Goal: Information Seeking & Learning: Check status

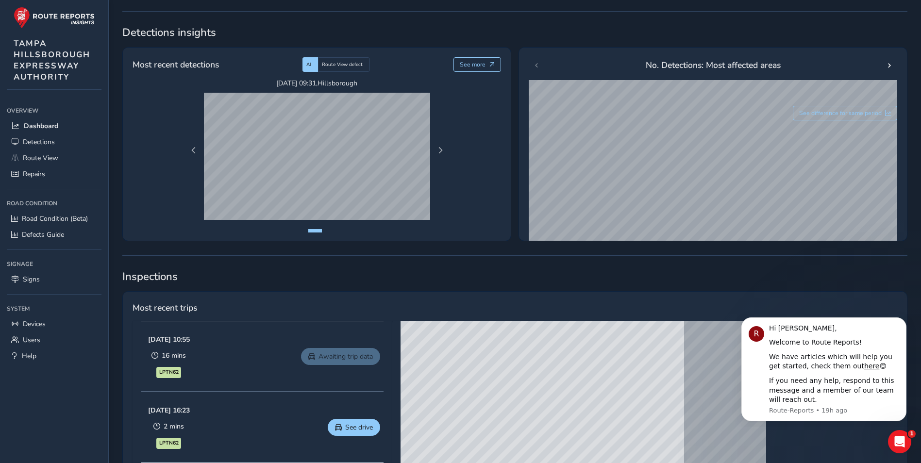
scroll to position [291, 0]
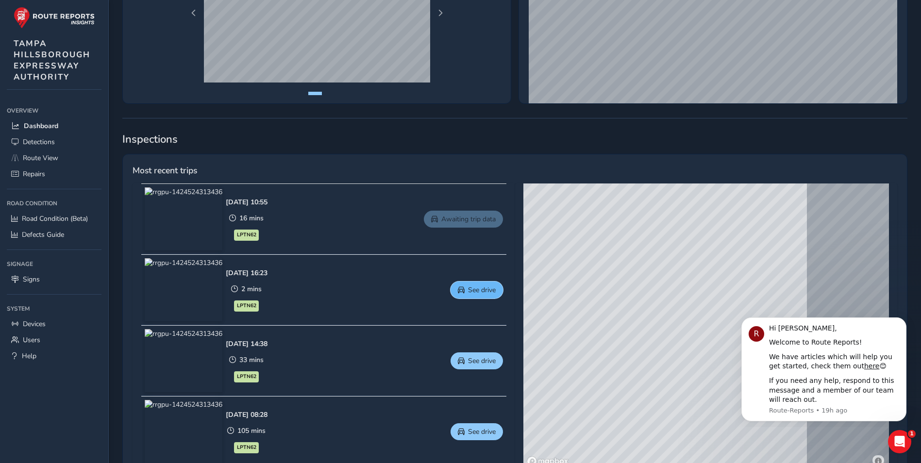
click at [494, 289] on span "See drive" at bounding box center [482, 290] width 28 height 9
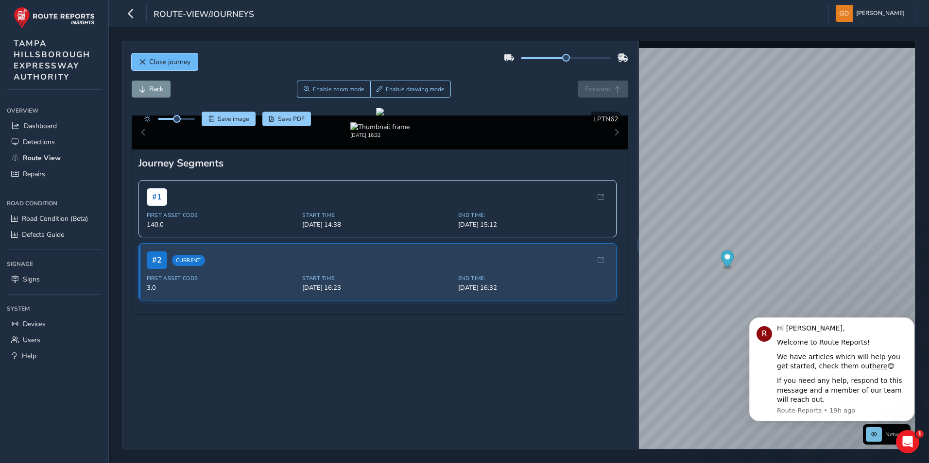
click at [141, 60] on span "Close journey" at bounding box center [142, 62] width 7 height 7
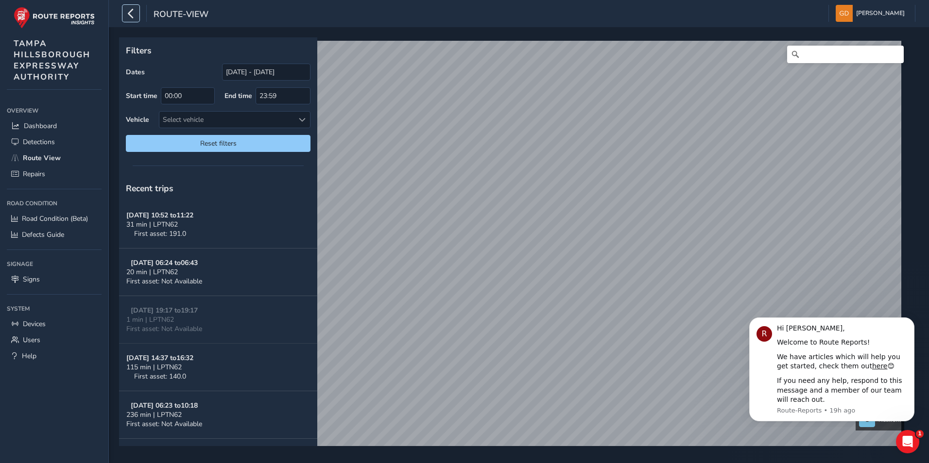
click at [131, 15] on icon "button" at bounding box center [131, 13] width 10 height 17
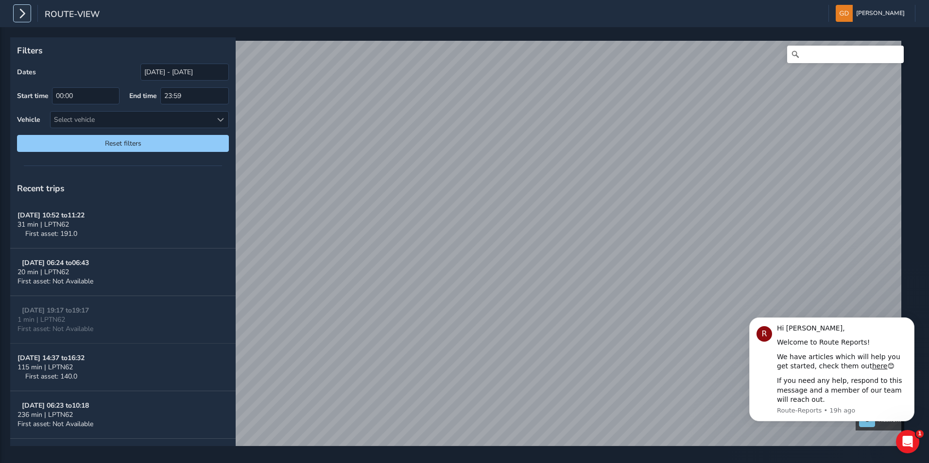
click at [21, 12] on icon "button" at bounding box center [22, 13] width 10 height 17
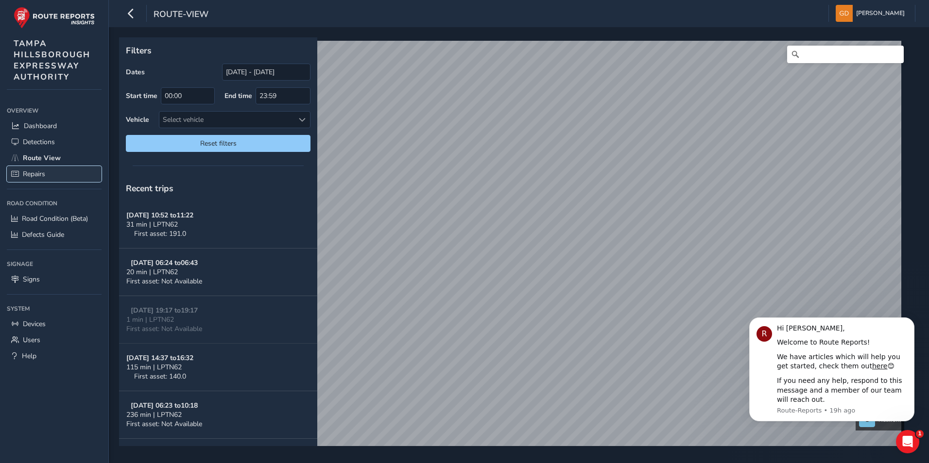
click at [43, 170] on span "Repairs" at bounding box center [34, 173] width 22 height 9
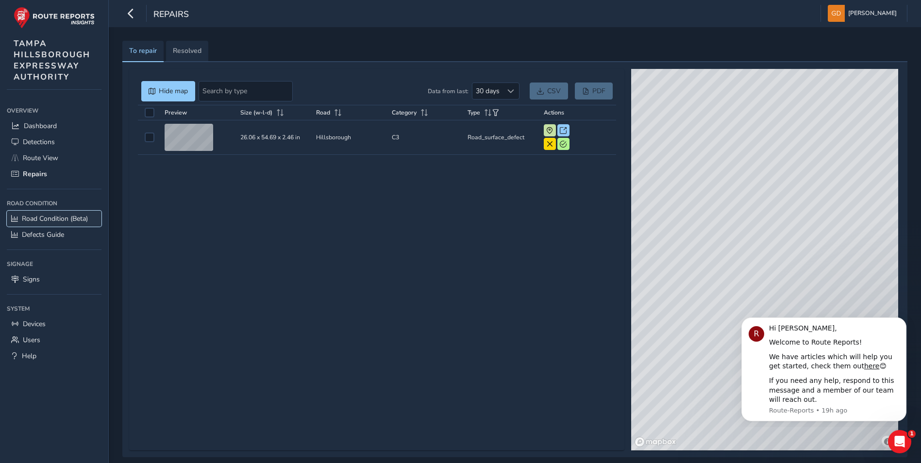
click at [44, 217] on span "Road Condition (Beta)" at bounding box center [55, 218] width 66 height 9
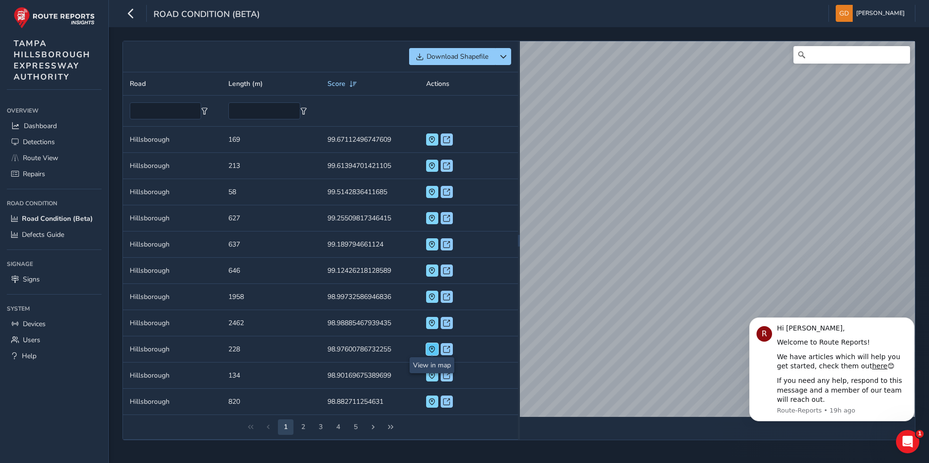
click at [435, 348] on span at bounding box center [431, 349] width 7 height 7
click at [356, 351] on td "Score 98.97600786732255" at bounding box center [370, 350] width 99 height 26
click at [447, 349] on span at bounding box center [446, 349] width 7 height 7
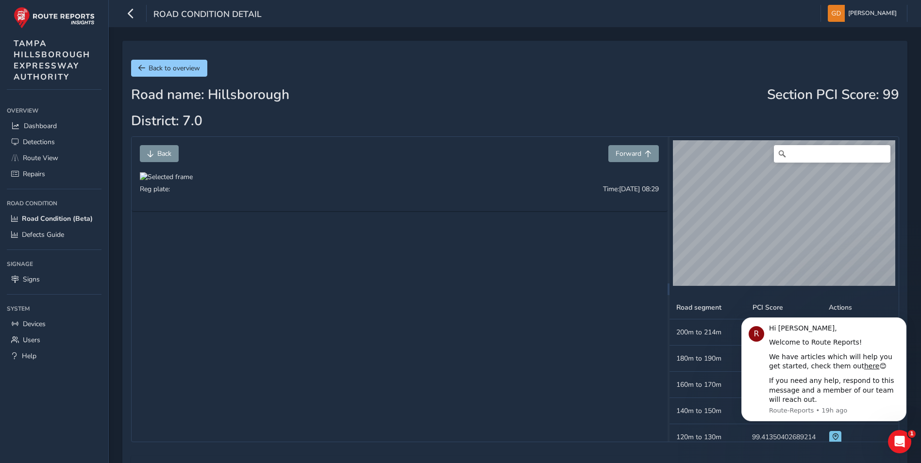
scroll to position [166, 0]
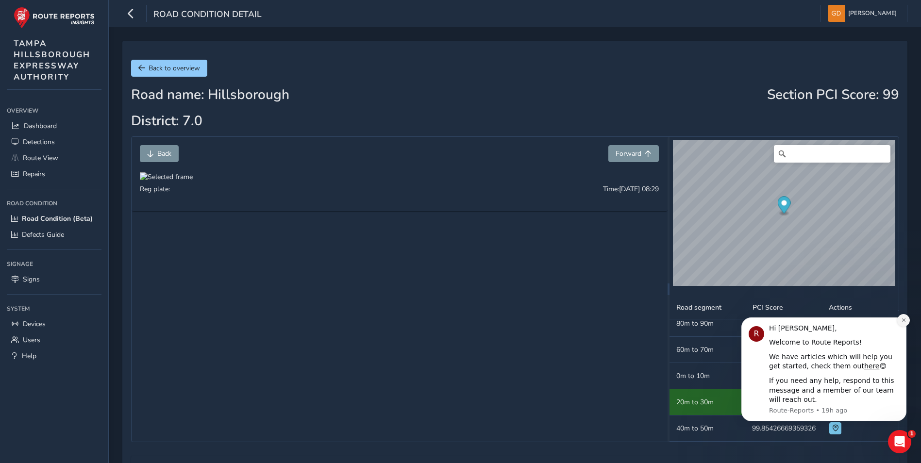
click at [903, 322] on icon "Dismiss notification" at bounding box center [903, 320] width 5 height 5
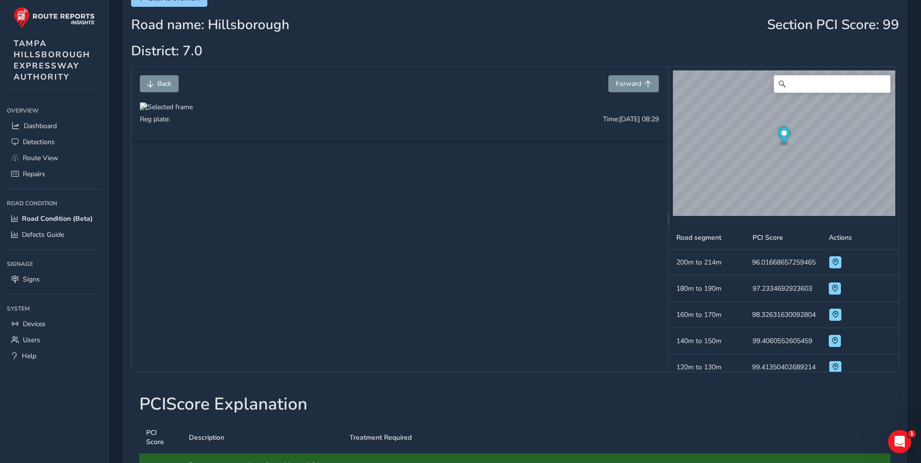
scroll to position [49, 0]
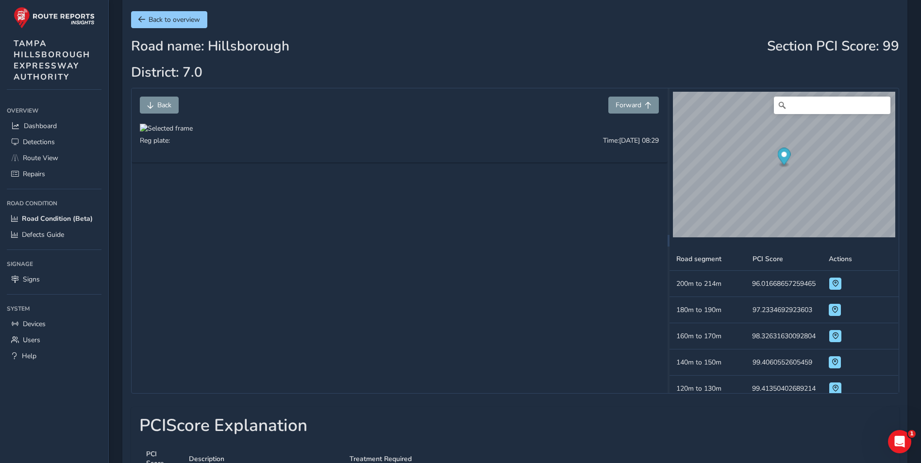
click at [766, 313] on td "PCI Score 97.2334692923603" at bounding box center [784, 310] width 76 height 26
click at [834, 310] on span at bounding box center [835, 309] width 7 height 7
click at [699, 310] on td "Road segment 180m to 190m" at bounding box center [708, 310] width 76 height 26
click at [52, 138] on span "Detections" at bounding box center [39, 141] width 32 height 9
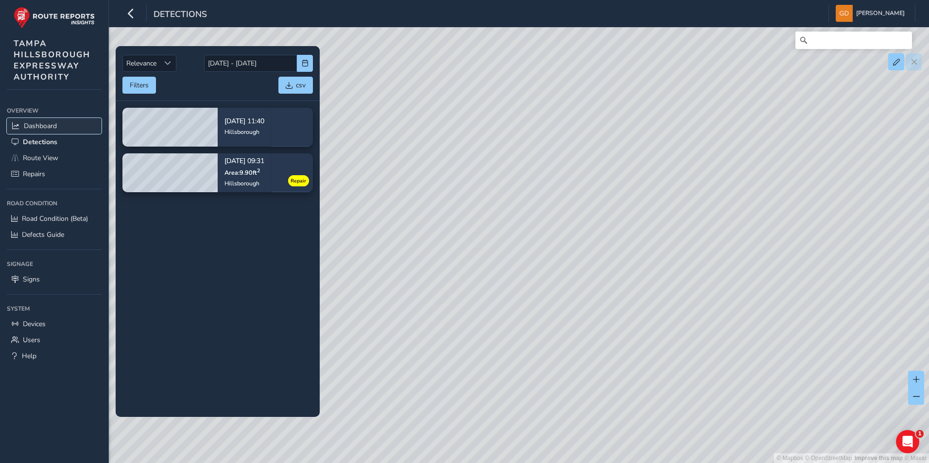
click at [52, 127] on span "Dashboard" at bounding box center [40, 125] width 33 height 9
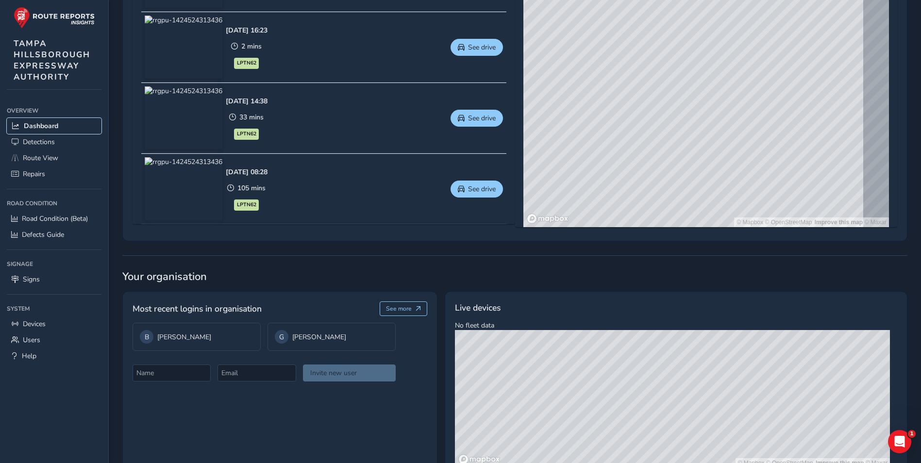
scroll to position [570, 0]
